Goal: Information Seeking & Learning: Check status

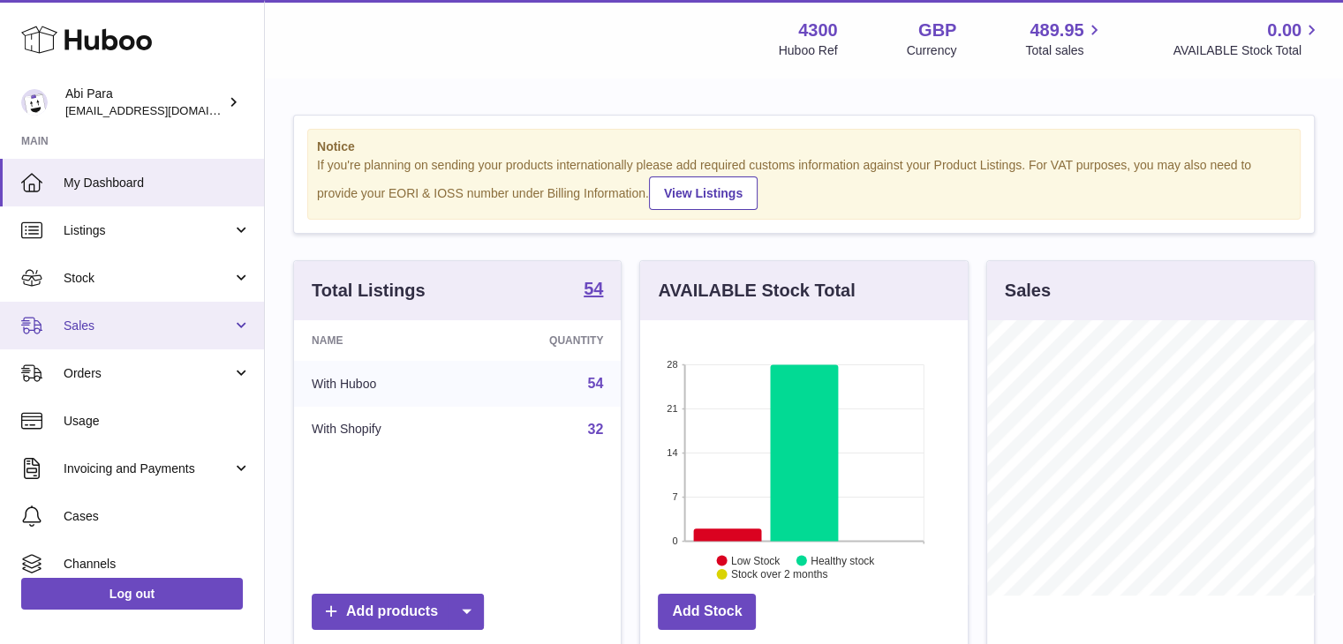
click at [191, 322] on span "Sales" at bounding box center [148, 326] width 169 height 17
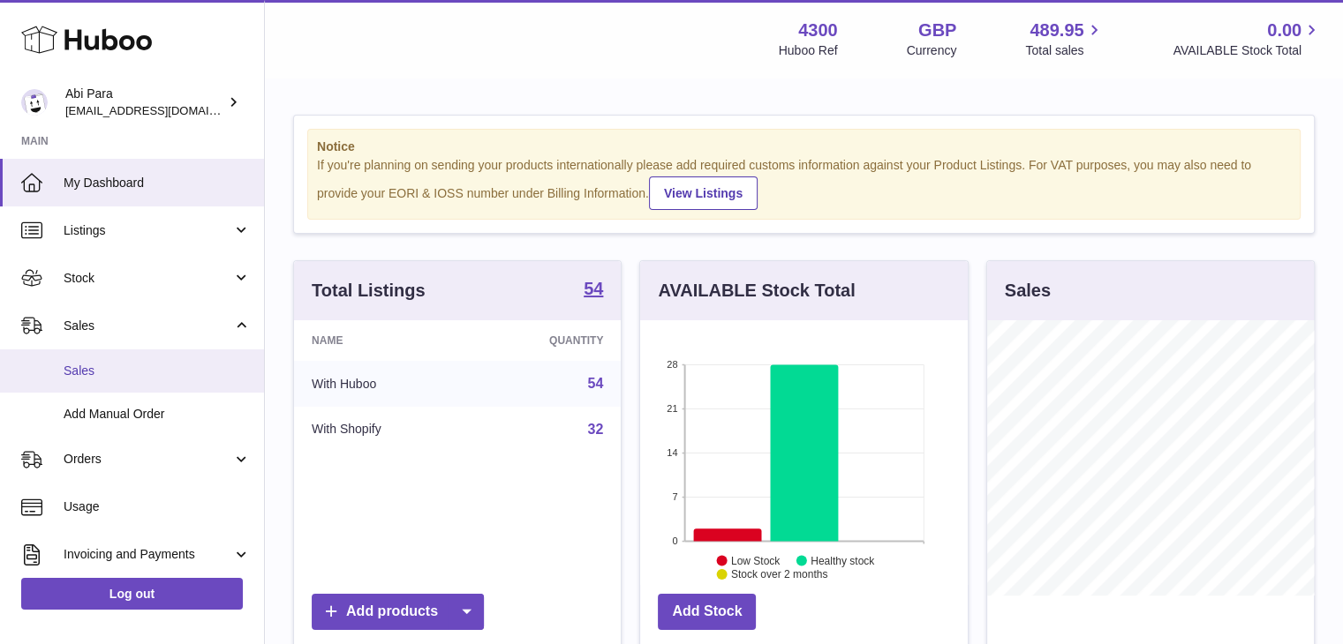
click at [168, 374] on span "Sales" at bounding box center [157, 371] width 187 height 17
click at [128, 368] on span "Sales" at bounding box center [157, 371] width 187 height 17
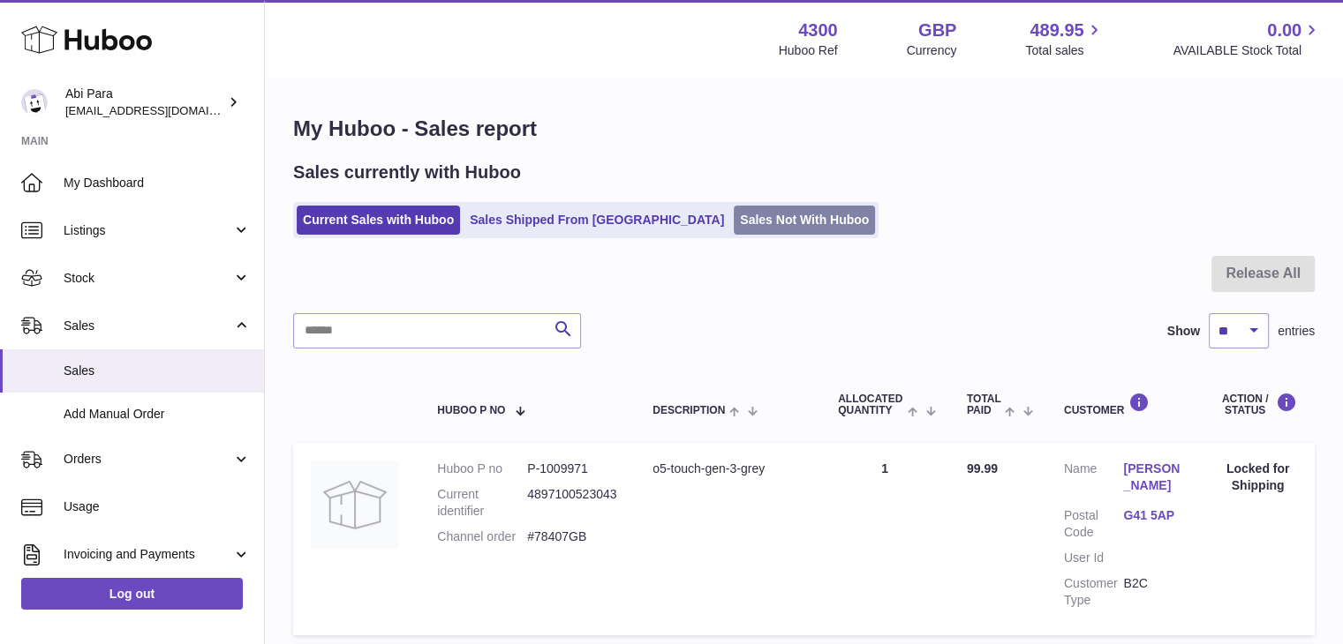
click at [734, 219] on link "Sales Not With Huboo" at bounding box center [804, 220] width 141 height 29
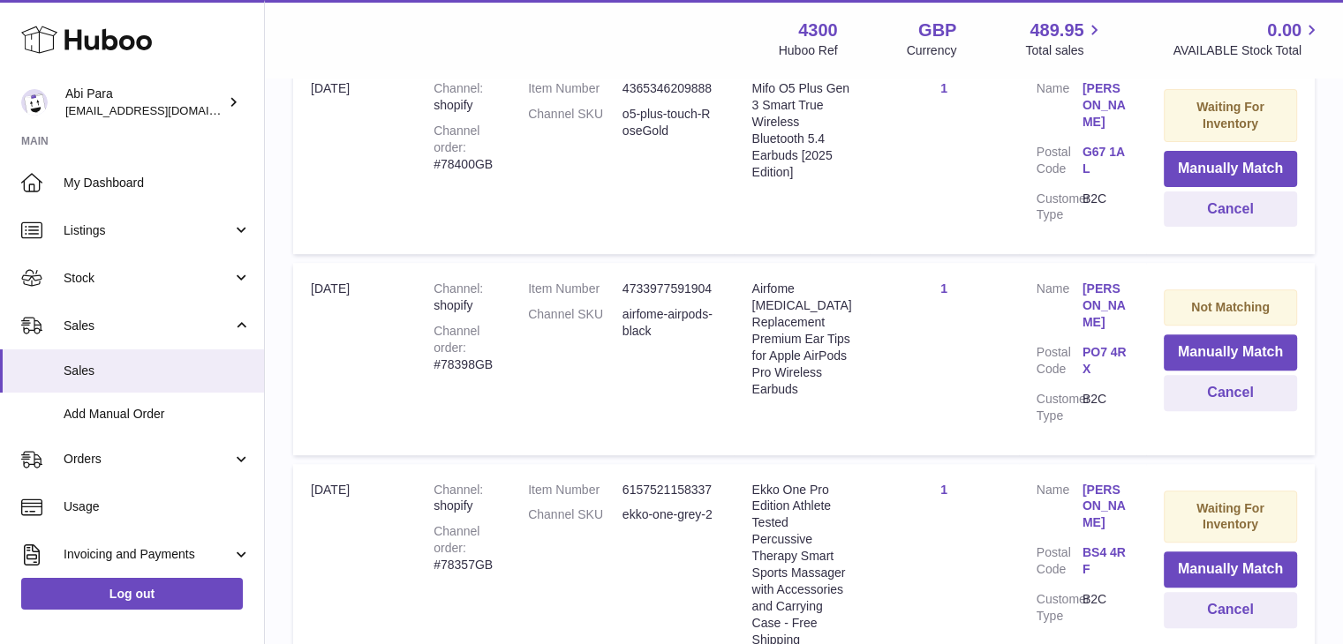
scroll to position [817, 0]
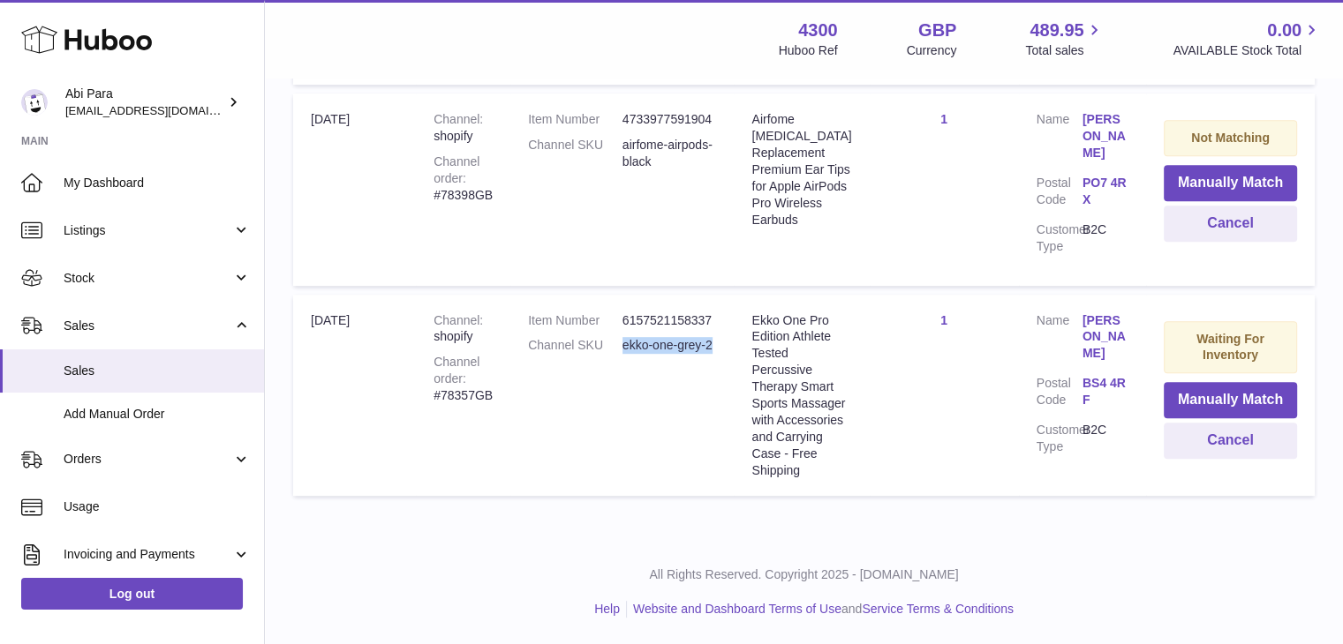
drag, startPoint x: 622, startPoint y: 290, endPoint x: 742, endPoint y: 295, distance: 120.1
click at [734, 295] on td "Item Number 6157521158337 Channel SKU ekko-one-grey-2" at bounding box center [621, 396] width 223 height 202
click at [606, 411] on td "Item Number 6157521158337 Channel SKU ekko-one-grey-2" at bounding box center [621, 396] width 223 height 202
drag, startPoint x: 625, startPoint y: 297, endPoint x: 727, endPoint y: 298, distance: 102.4
click at [727, 298] on td "Item Number 6157521158337 Channel SKU ekko-one-grey-2" at bounding box center [621, 396] width 223 height 202
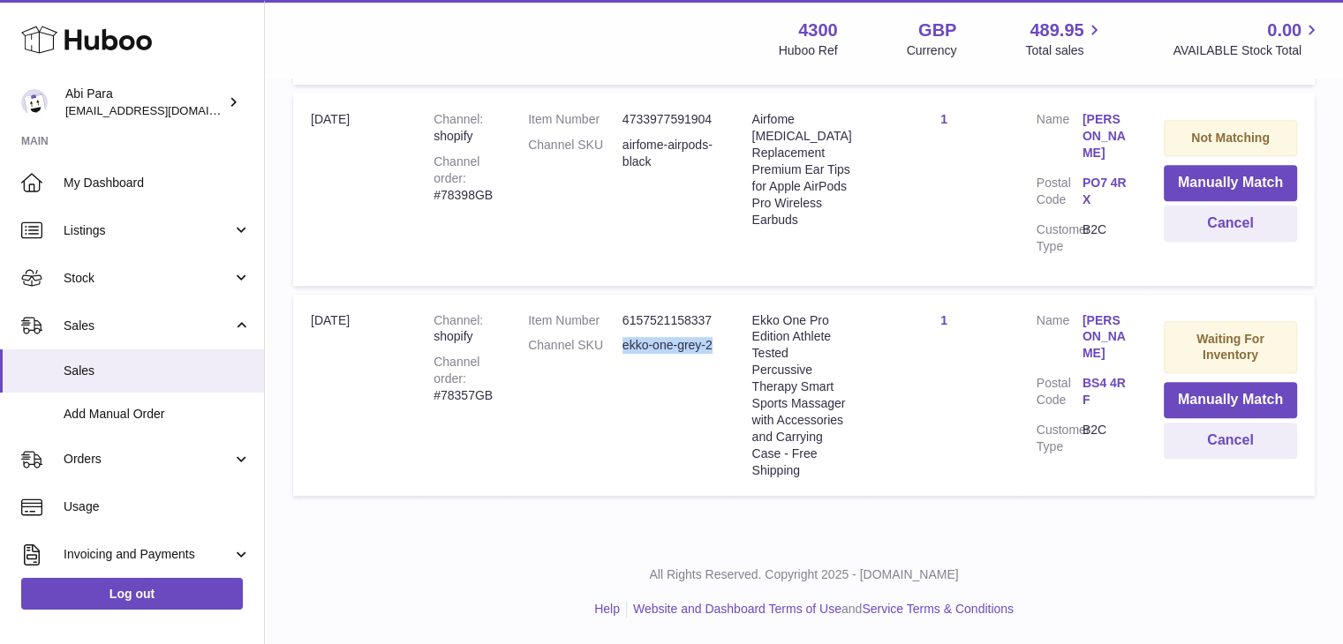
copy dl "ekko-one-grey-2"
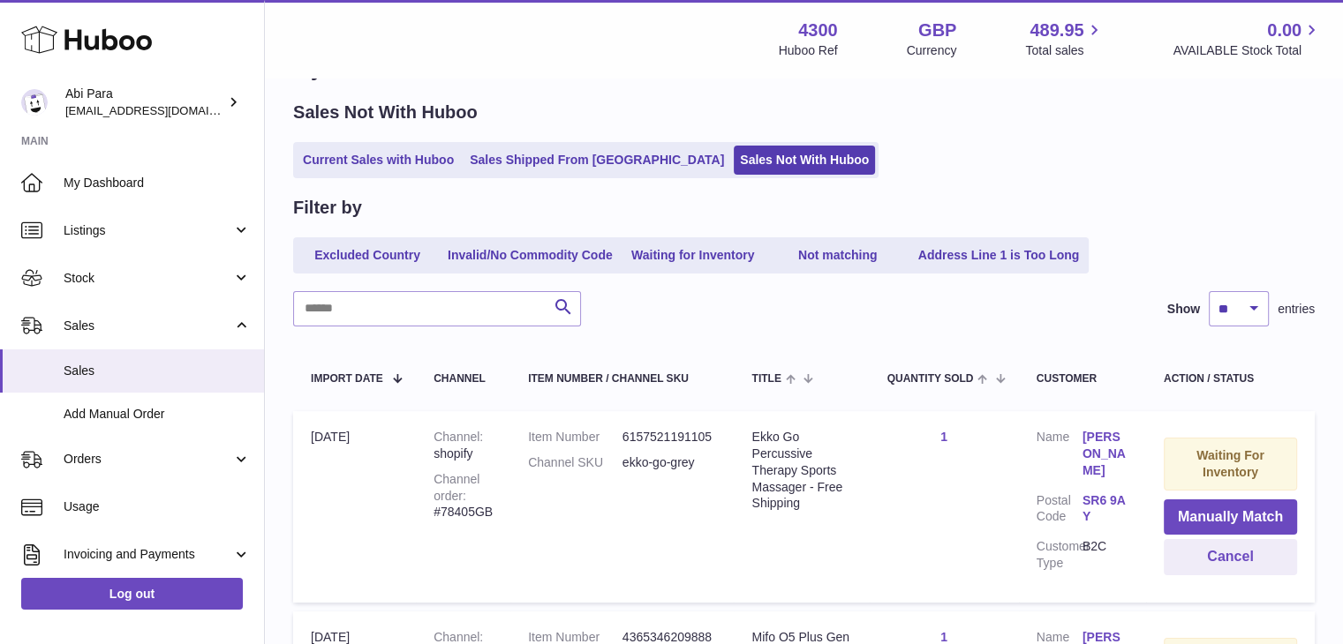
scroll to position [54, 0]
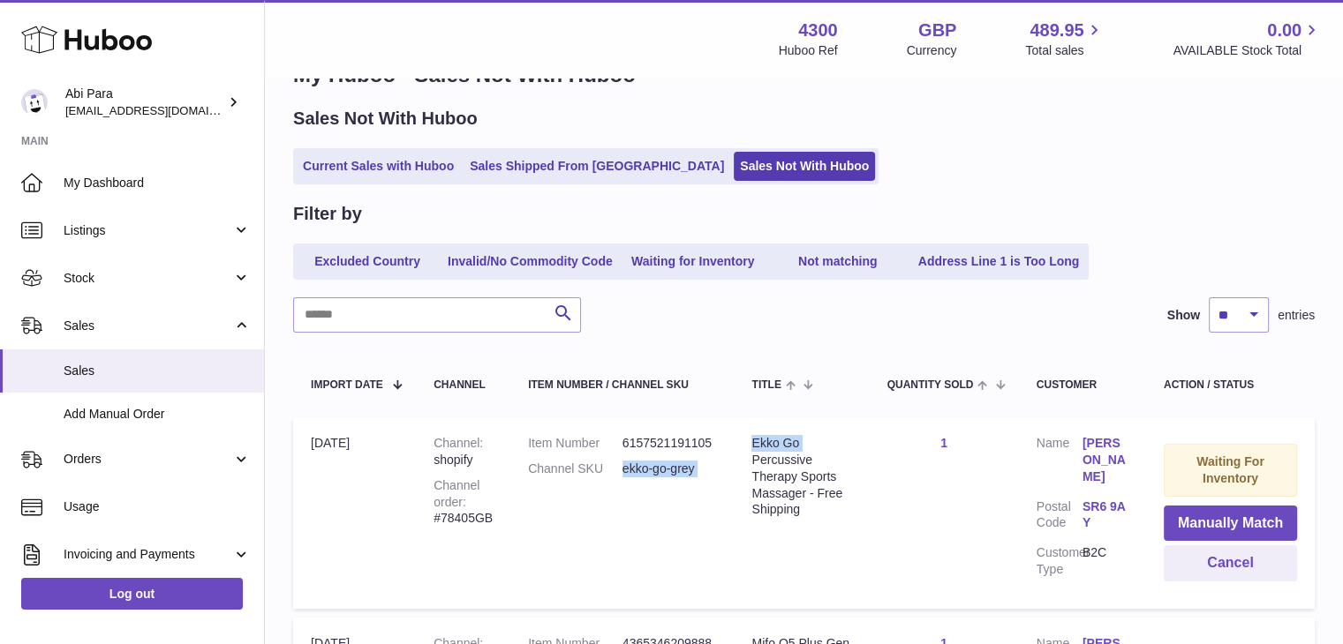
drag, startPoint x: 620, startPoint y: 475, endPoint x: 747, endPoint y: 461, distance: 127.9
click at [747, 461] on tr "Import date 9th Sep Channel shopify Channel order #78405GB Item Number 61575211…" at bounding box center [803, 514] width 1021 height 192
click at [734, 478] on td "Item Number 6157521191105 Channel SKU ekko-go-grey" at bounding box center [621, 514] width 223 height 192
drag, startPoint x: 720, startPoint y: 465, endPoint x: 601, endPoint y: 475, distance: 119.6
click at [601, 475] on dl "Item Number 6157521191105 Channel SKU ekko-go-grey" at bounding box center [622, 460] width 188 height 51
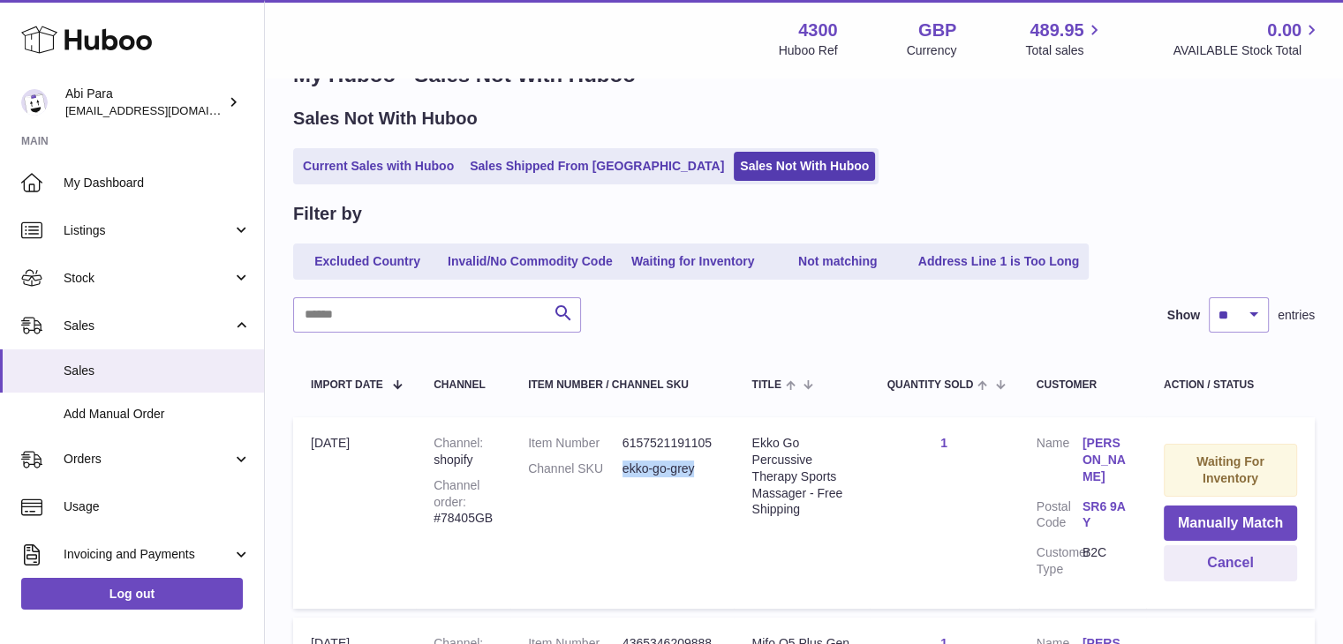
copy dl "ekko-go-grey"
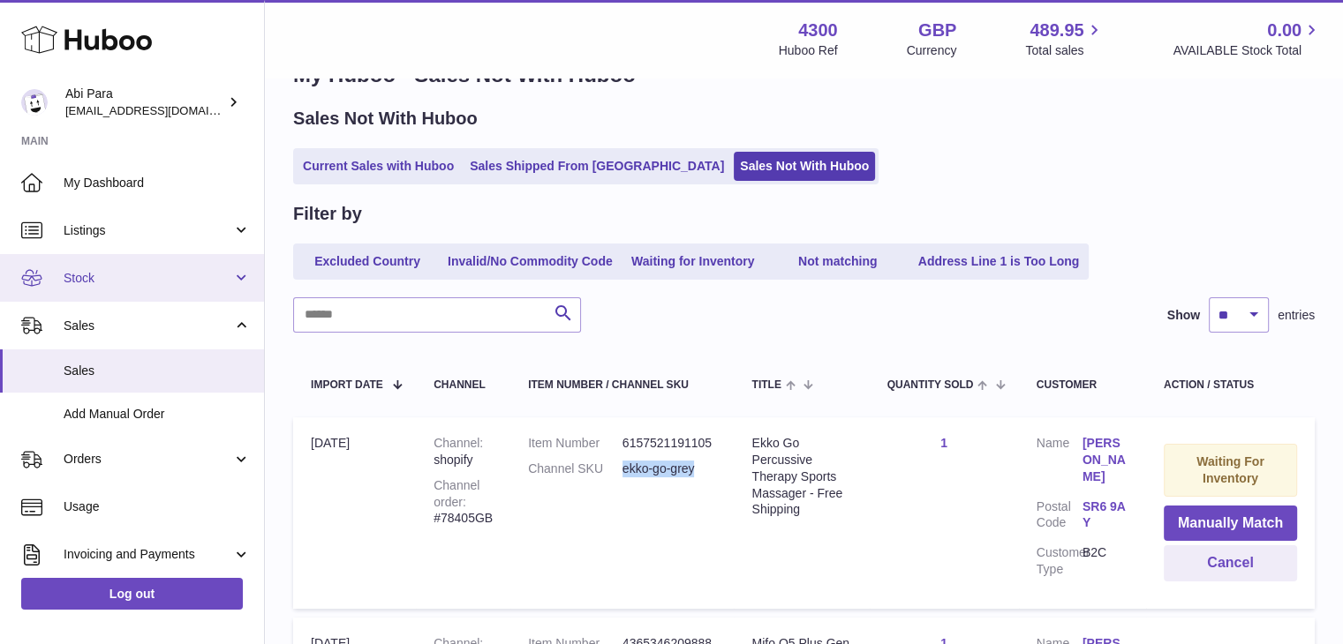
click at [161, 266] on link "Stock" at bounding box center [132, 278] width 264 height 48
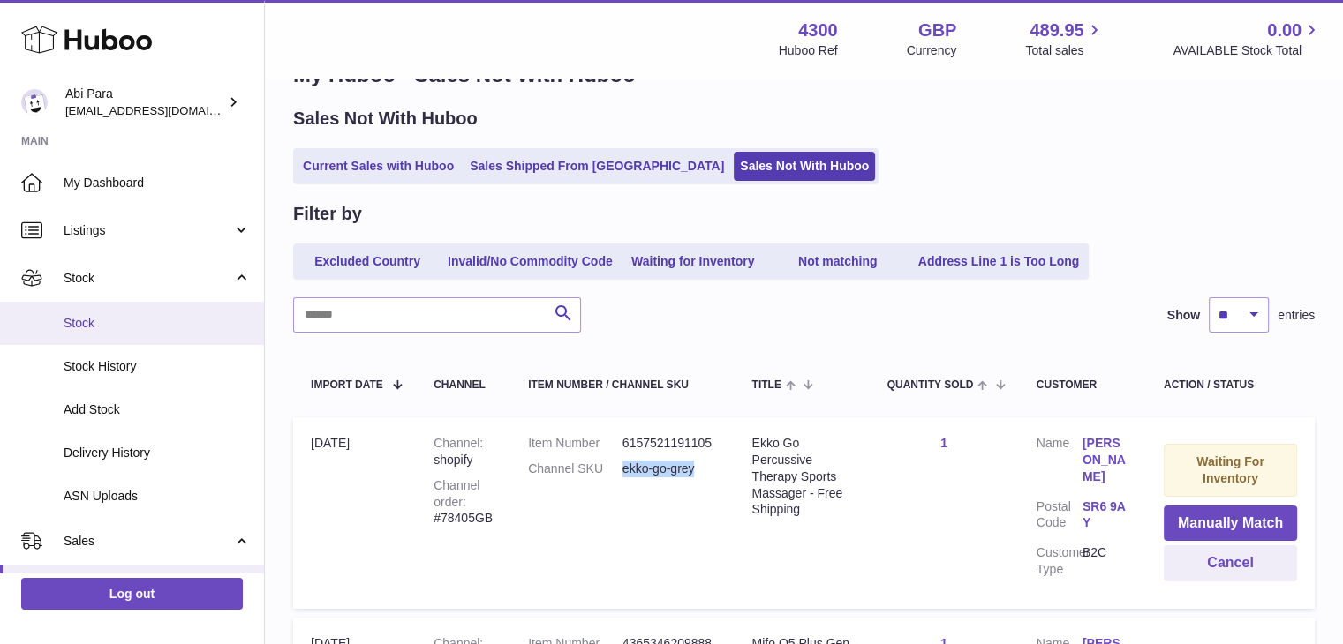
click at [133, 315] on span "Stock" at bounding box center [157, 323] width 187 height 17
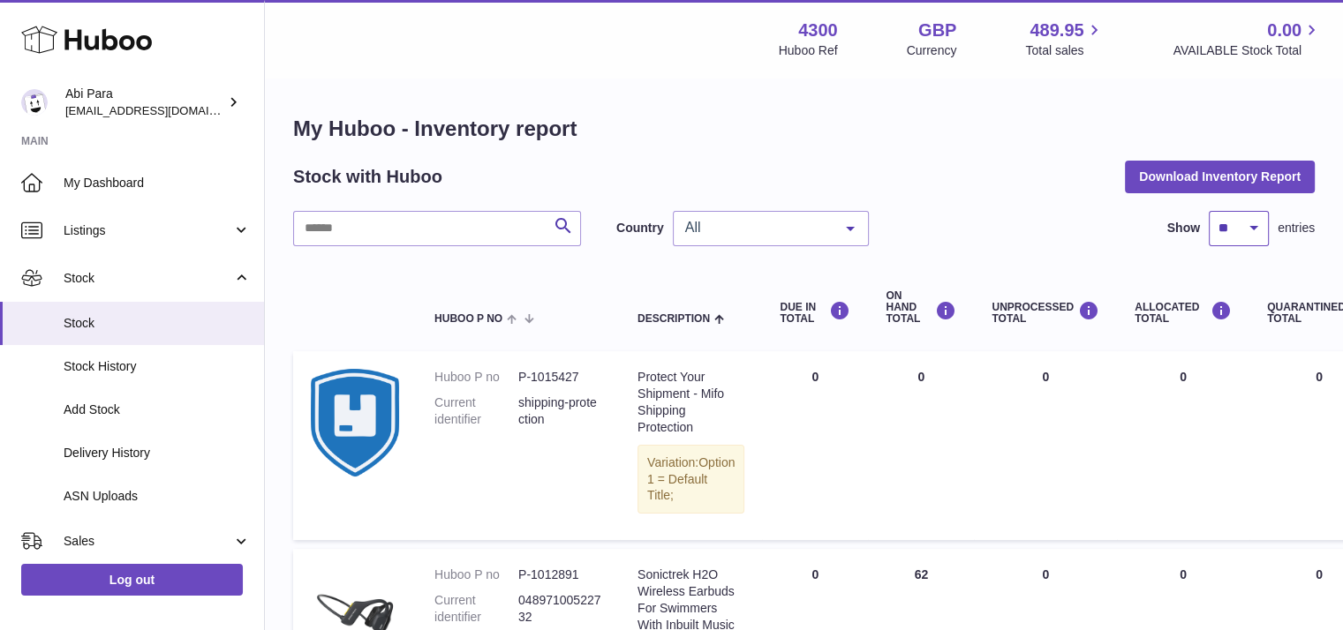
click at [1257, 240] on select "** ** ** ***" at bounding box center [1239, 228] width 60 height 35
select select "***"
click at [1209, 211] on select "** ** ** ***" at bounding box center [1239, 228] width 60 height 35
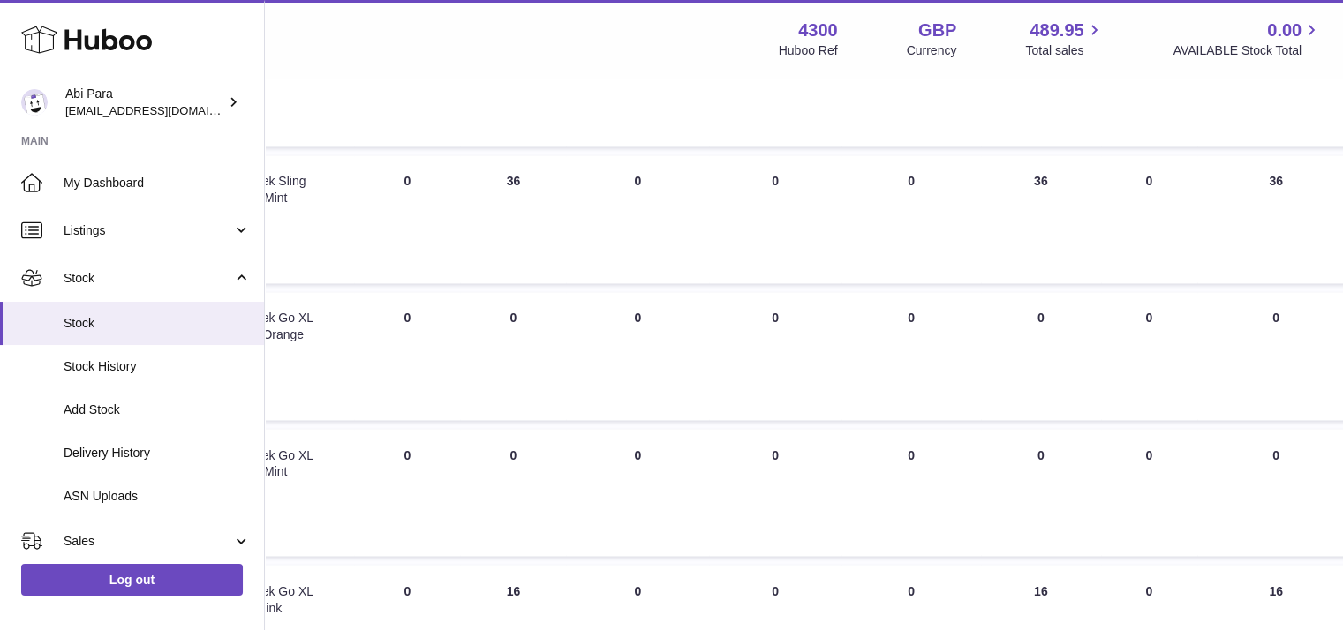
scroll to position [2903, 434]
